Goal: Obtain resource: Obtain resource

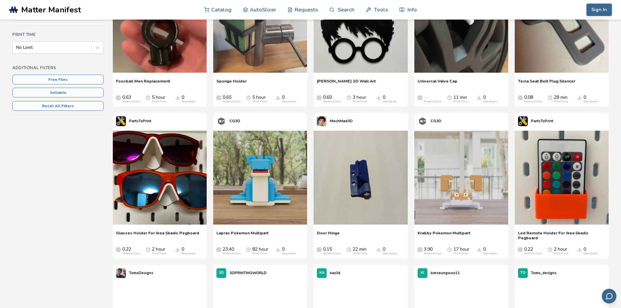
scroll to position [163, 0]
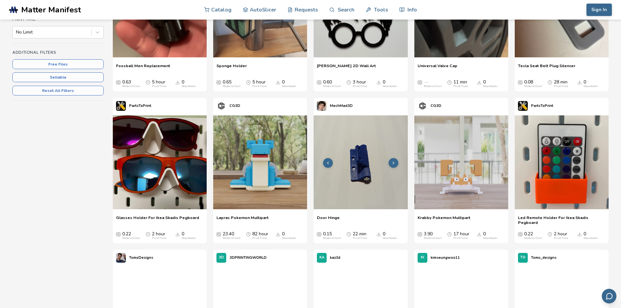
click at [358, 171] on img at bounding box center [361, 162] width 94 height 94
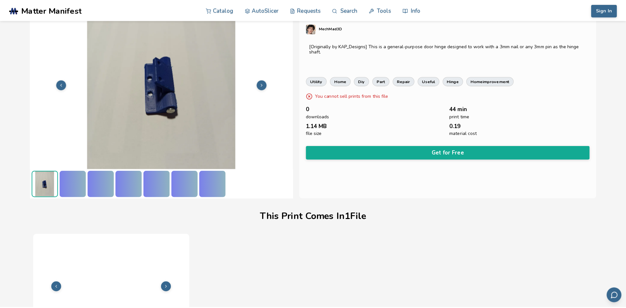
scroll to position [81, 0]
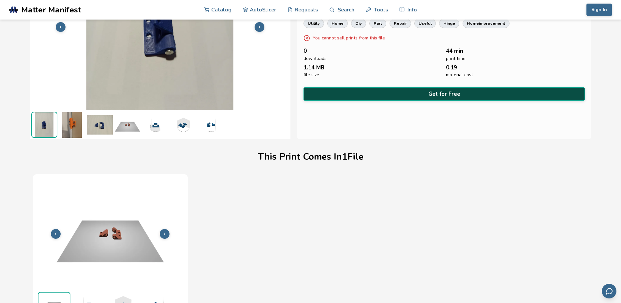
click at [424, 90] on button "Get for Free" at bounding box center [445, 93] width 282 height 13
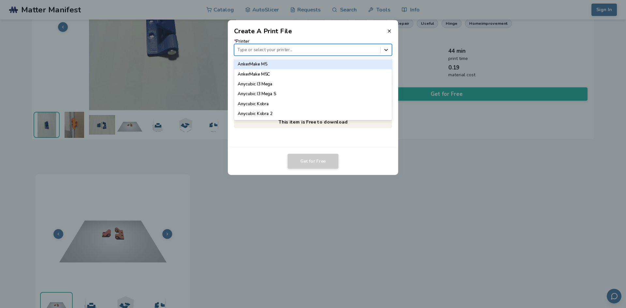
click at [383, 47] on icon at bounding box center [386, 50] width 6 height 6
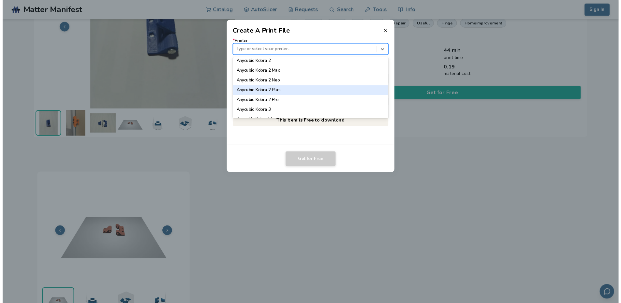
scroll to position [65, 0]
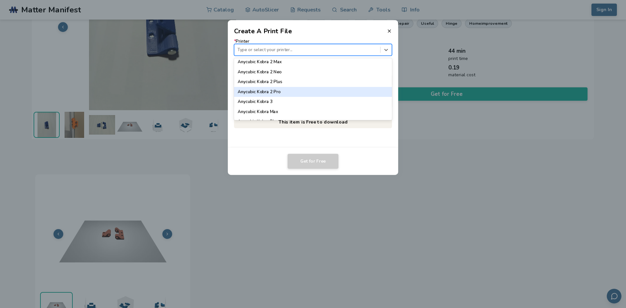
click at [279, 90] on div "Anycubic Kobra 2 Pro" at bounding box center [313, 92] width 158 height 10
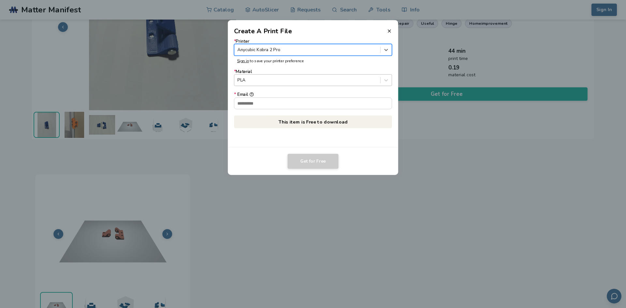
click at [274, 80] on div at bounding box center [307, 80] width 140 height 6
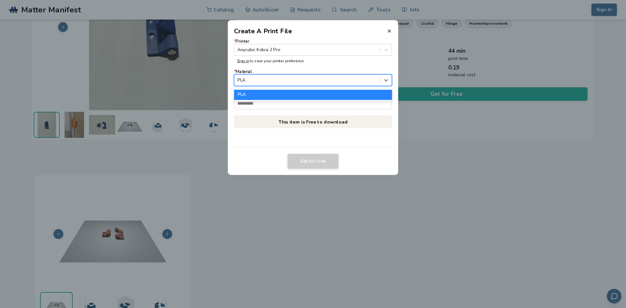
click at [274, 80] on div at bounding box center [307, 80] width 140 height 6
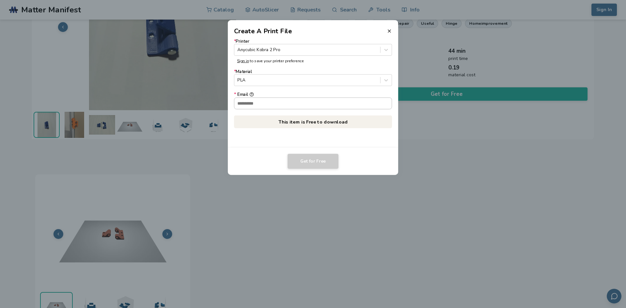
click at [274, 104] on input "* Email" at bounding box center [312, 103] width 157 height 11
type input "**********"
click at [319, 159] on button "Get for Free" at bounding box center [313, 161] width 51 height 15
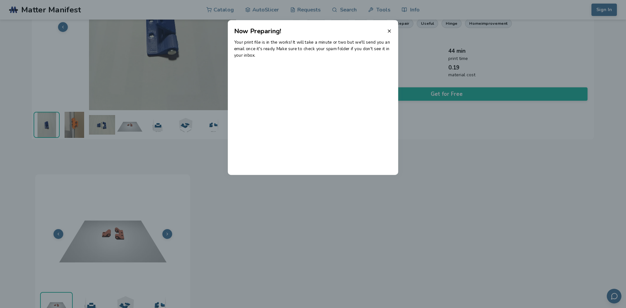
click at [219, 203] on dialog "Now Preparing! Your print file is in the works! It will take a minute or two bu…" at bounding box center [313, 154] width 595 height 293
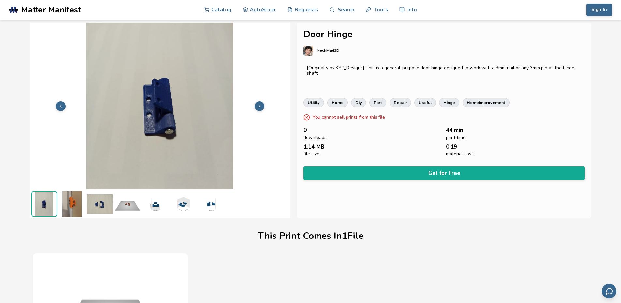
scroll to position [0, 0]
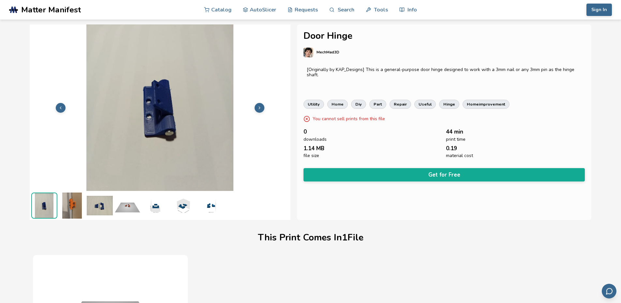
click at [259, 106] on icon at bounding box center [259, 108] width 5 height 5
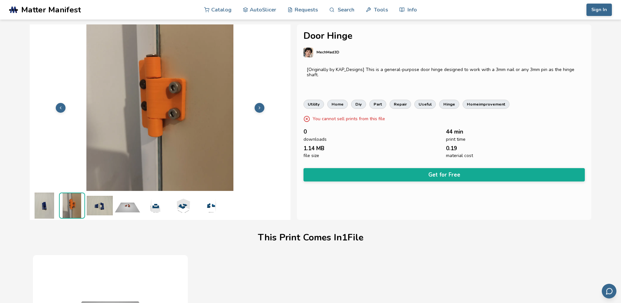
click at [259, 106] on icon at bounding box center [259, 108] width 5 height 5
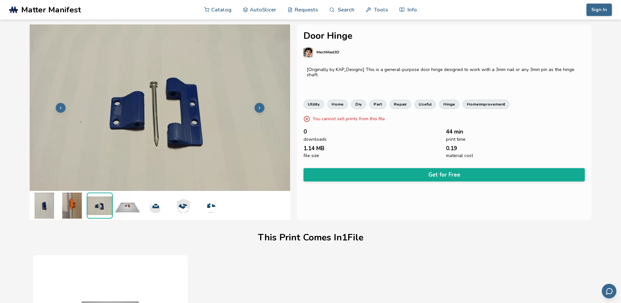
click at [259, 106] on icon at bounding box center [259, 108] width 5 height 5
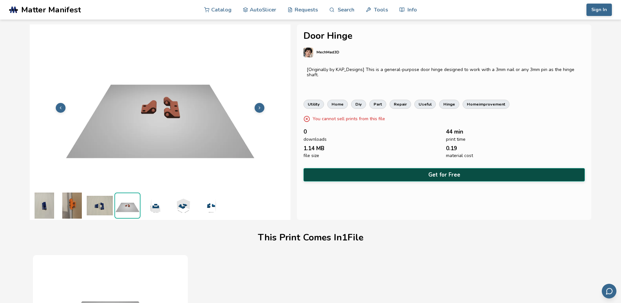
click at [444, 171] on button "Get for Free" at bounding box center [445, 174] width 282 height 13
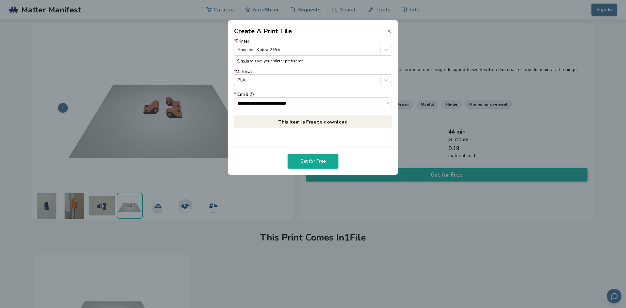
click at [313, 120] on p "This item is Free to download" at bounding box center [313, 121] width 158 height 13
click at [312, 160] on button "Get for Free" at bounding box center [313, 161] width 51 height 15
click at [389, 28] on header "Create A Print File" at bounding box center [313, 28] width 171 height 16
click at [388, 31] on icon at bounding box center [389, 30] width 5 height 5
